Goal: Check status: Check status

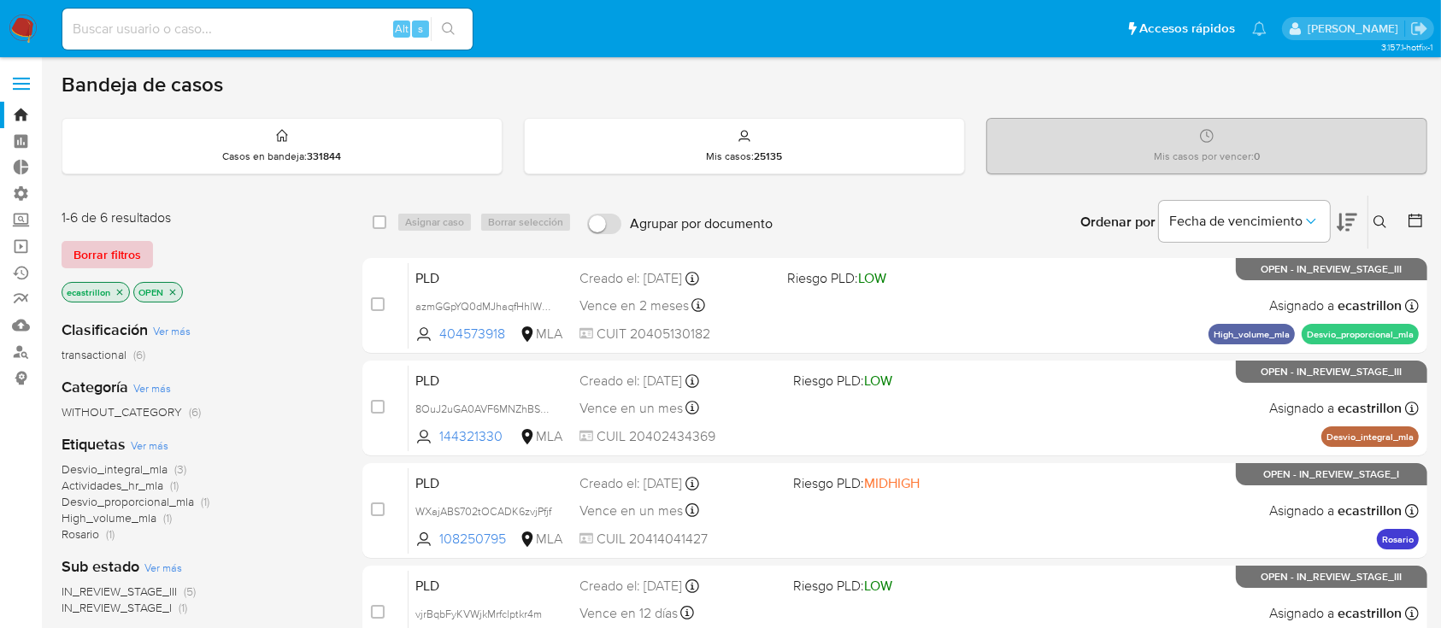
click at [115, 254] on span "Borrar filtros" at bounding box center [107, 255] width 68 height 24
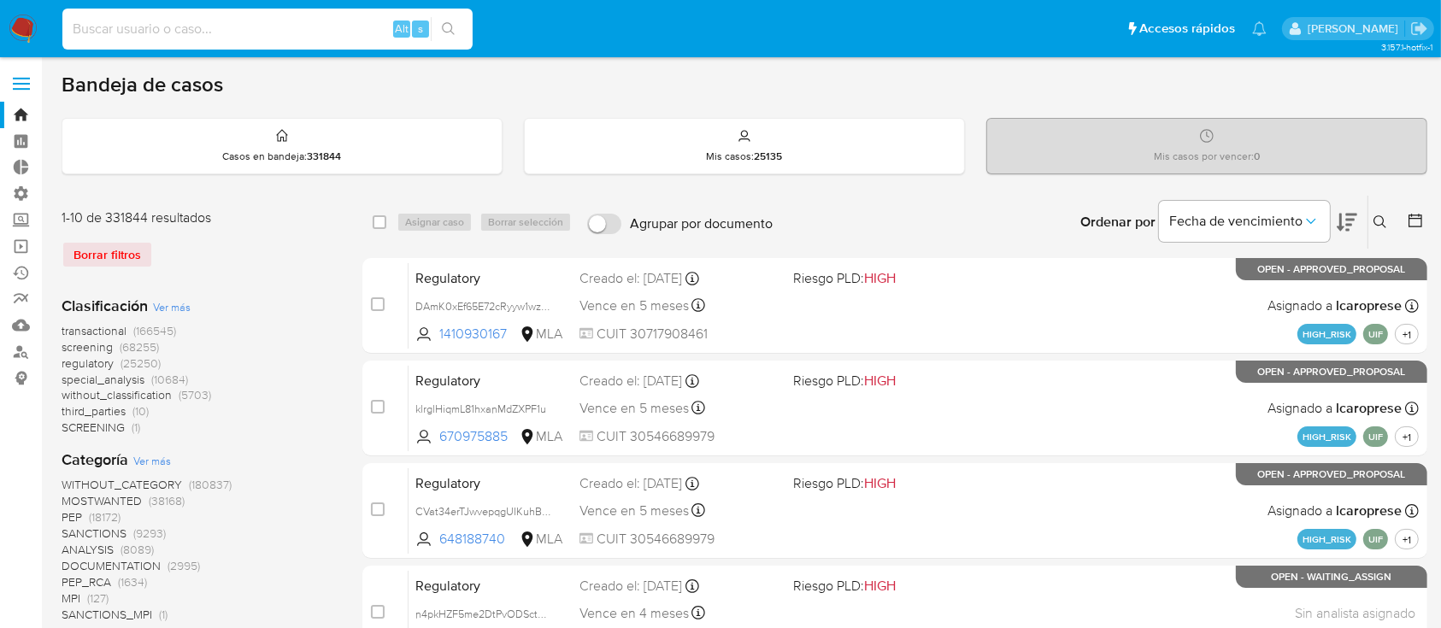
click at [229, 30] on input at bounding box center [267, 29] width 410 height 22
paste input "dmUvXUng1lW0qSpB4Tfnnq52"
type input "dmUvXUng1lW0qSpB4Tfnnq52"
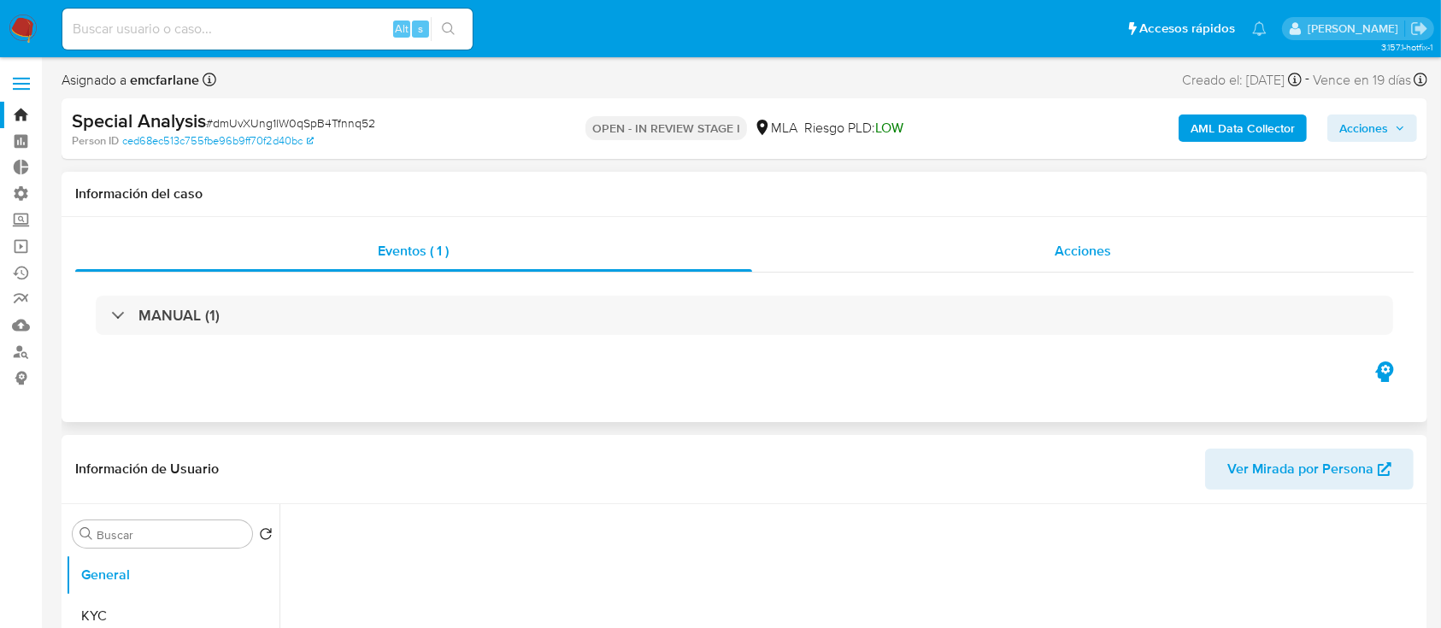
click at [827, 241] on div "Acciones" at bounding box center [1083, 251] width 662 height 41
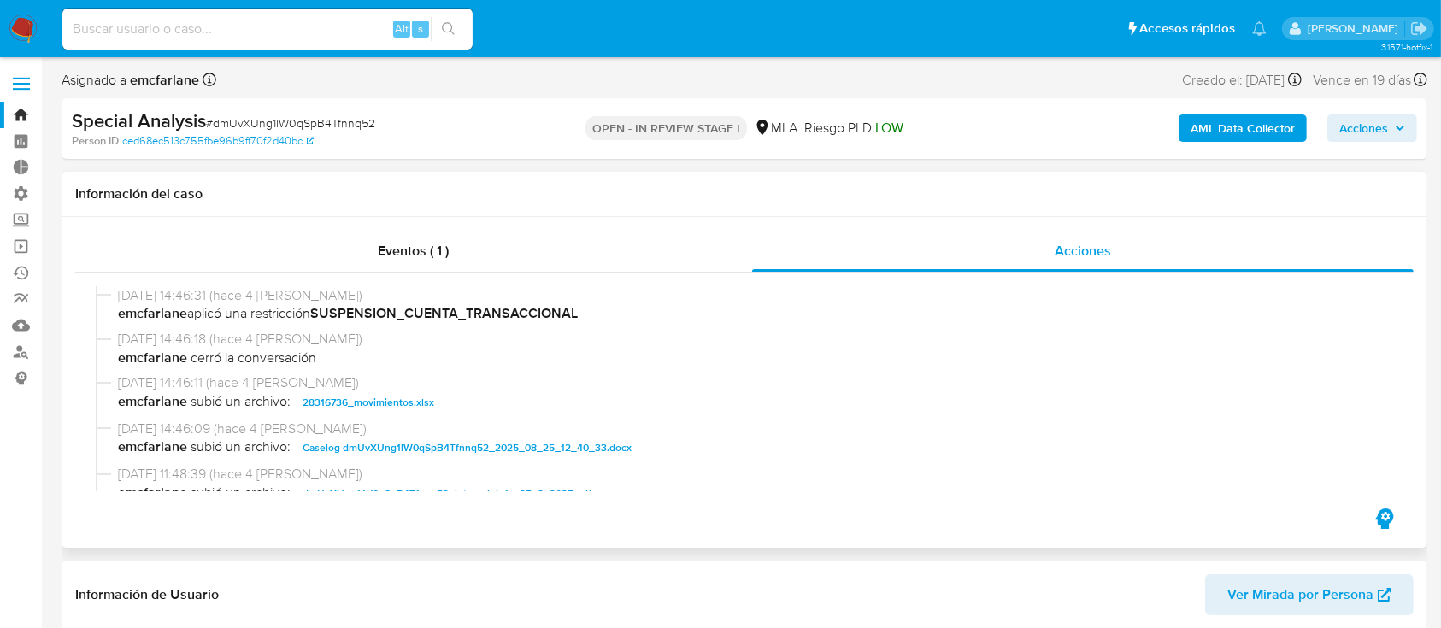
select select "10"
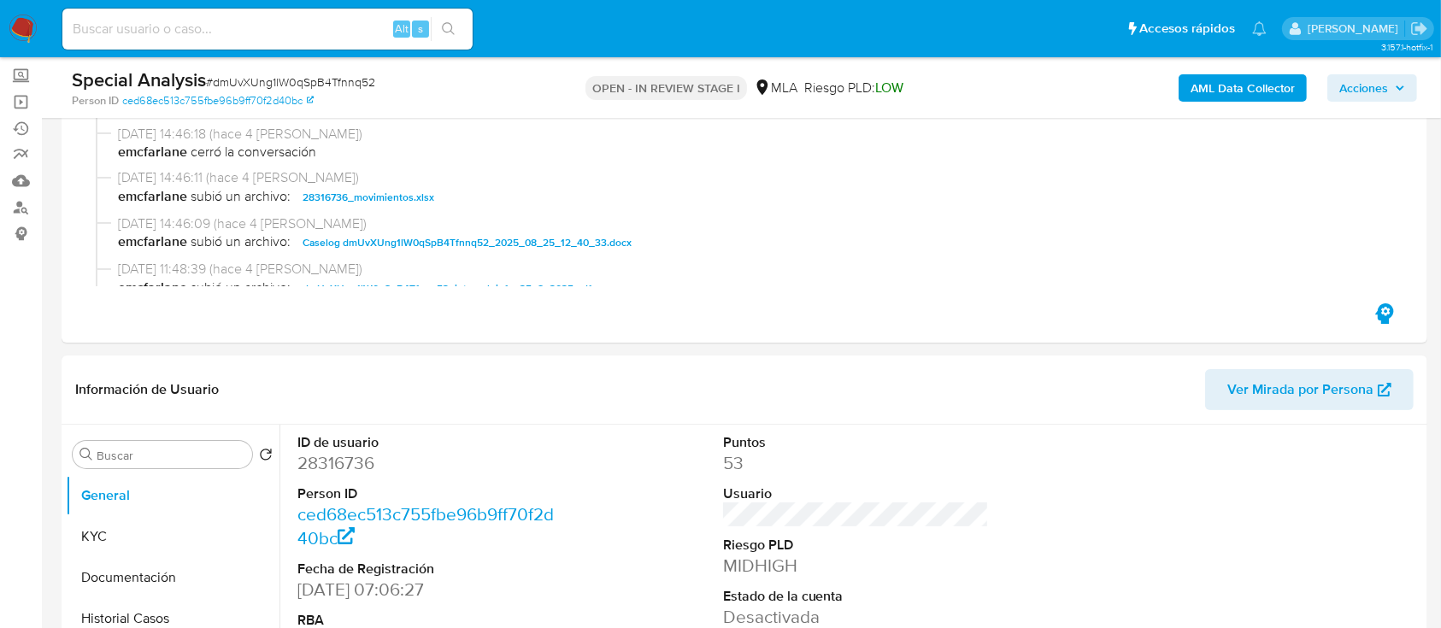
scroll to position [227, 0]
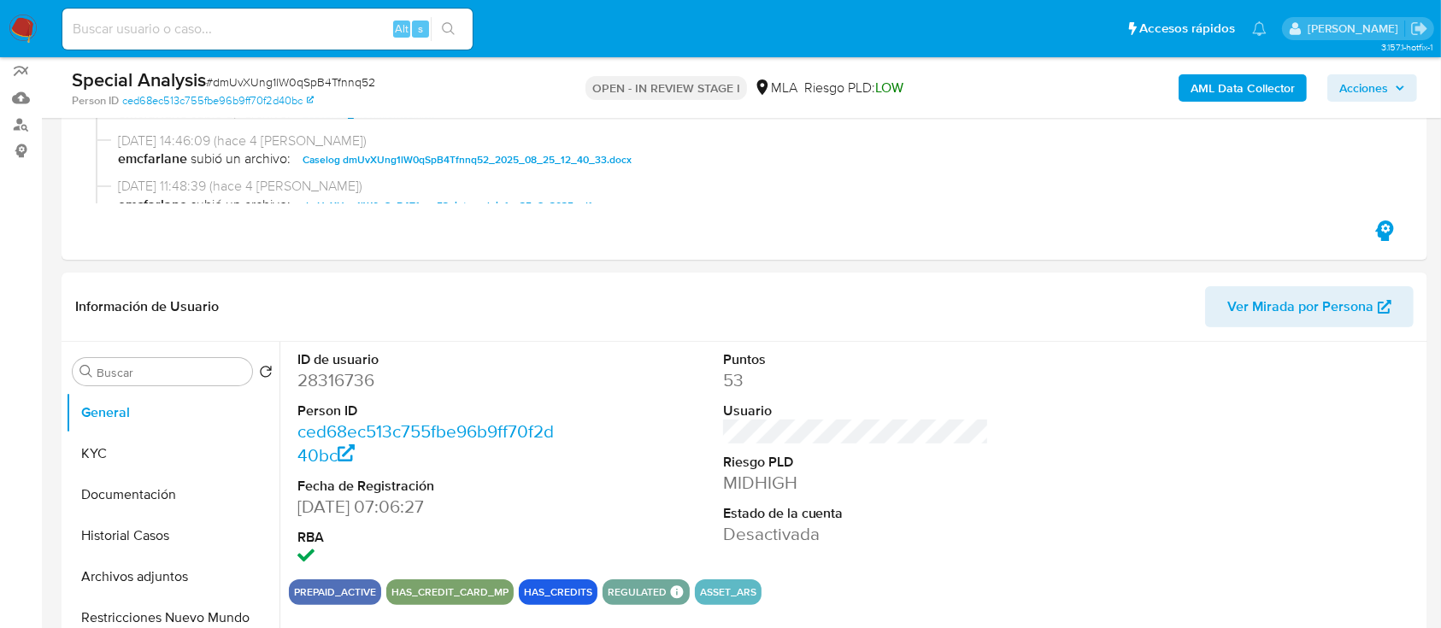
click at [187, 24] on input at bounding box center [267, 29] width 410 height 22
paste input "vjrBqbFyKVWjkMrfclptkr4m"
type input "vjrBqbFyKVWjkMrfclptkr4m"
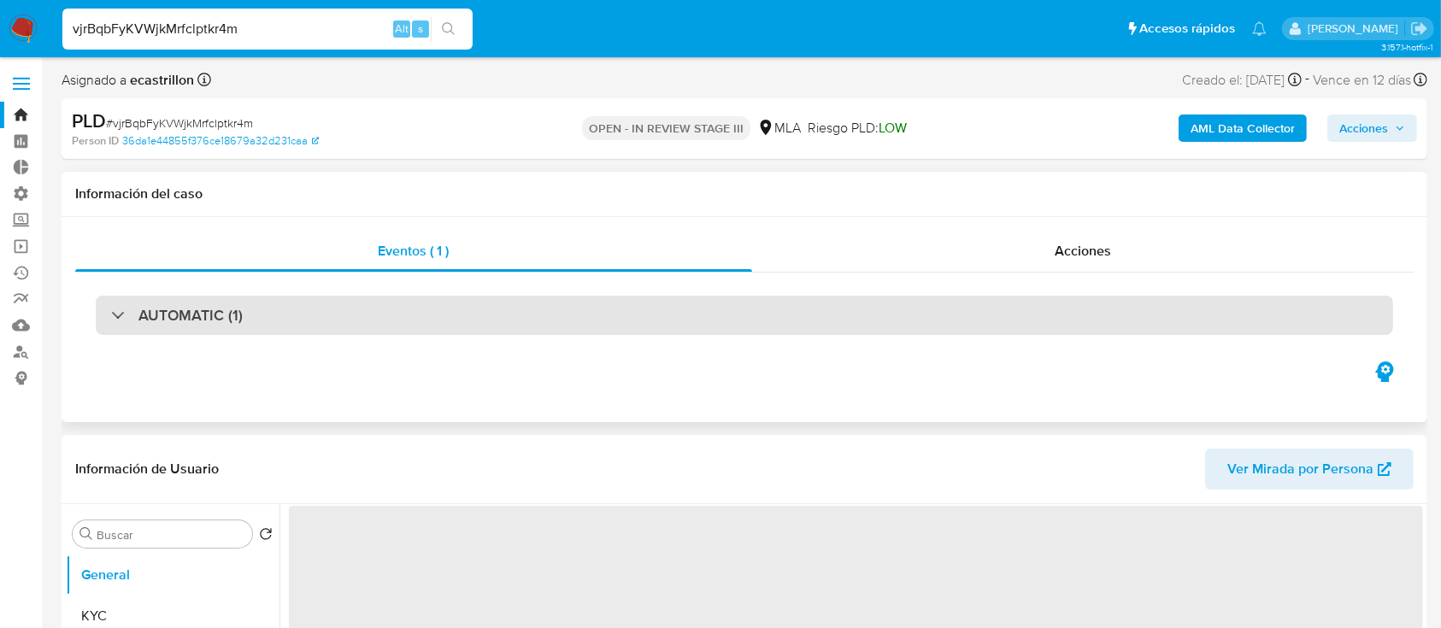
select select "10"
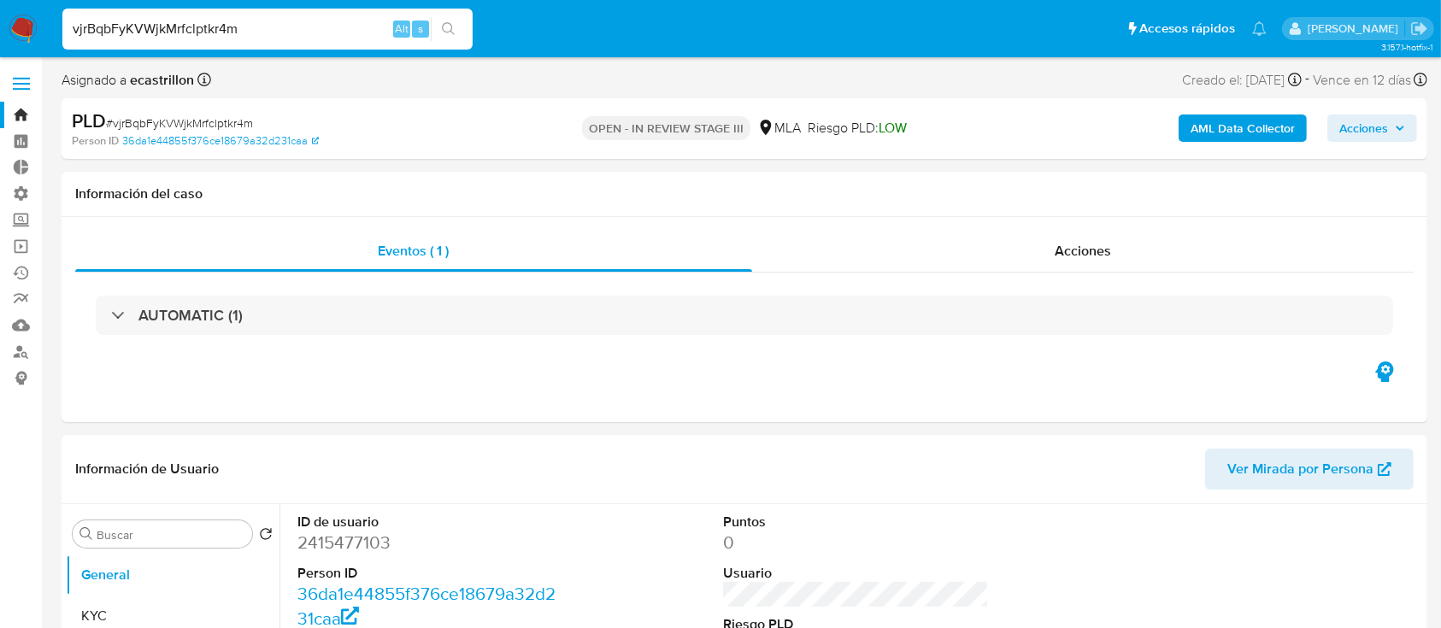
click at [217, 31] on input "vjrBqbFyKVWjkMrfclptkr4m" at bounding box center [267, 29] width 410 height 22
paste input "2VAVrweqUOTqsWCg6Vs83BkO"
type input "2VAVrweqUOTqsWCg6Vs83BkO"
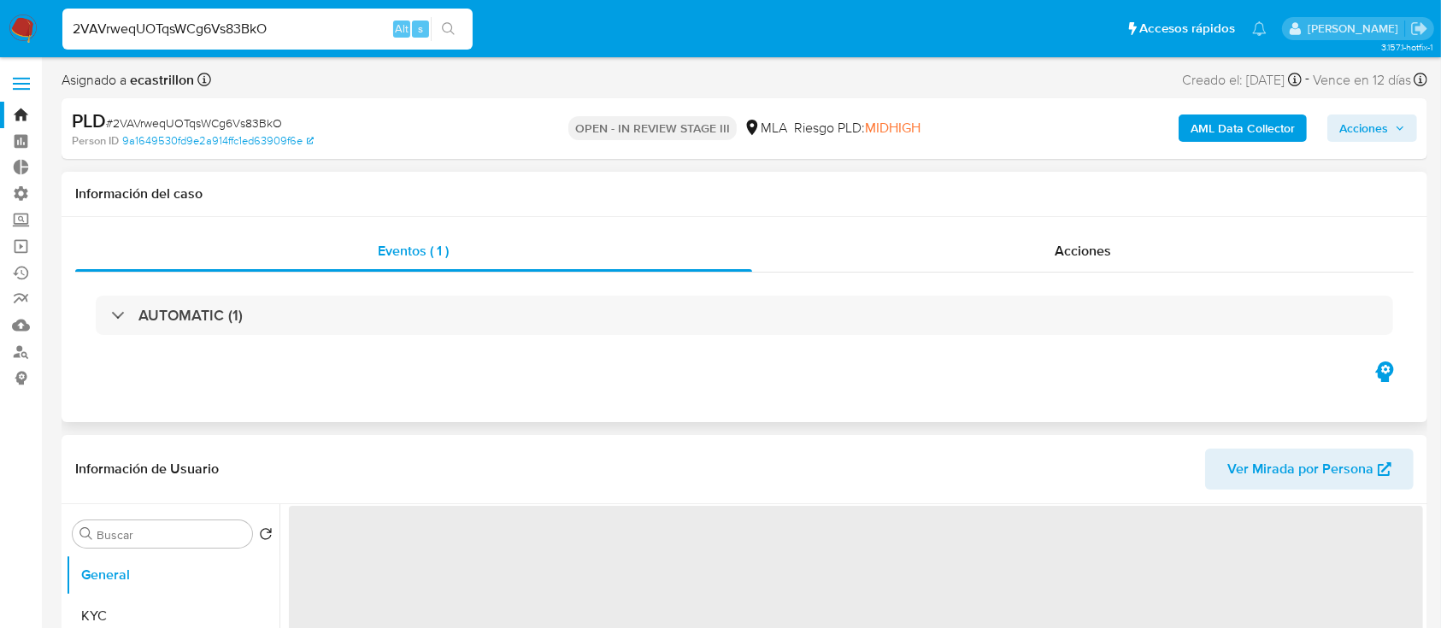
select select "10"
